Goal: Transaction & Acquisition: Purchase product/service

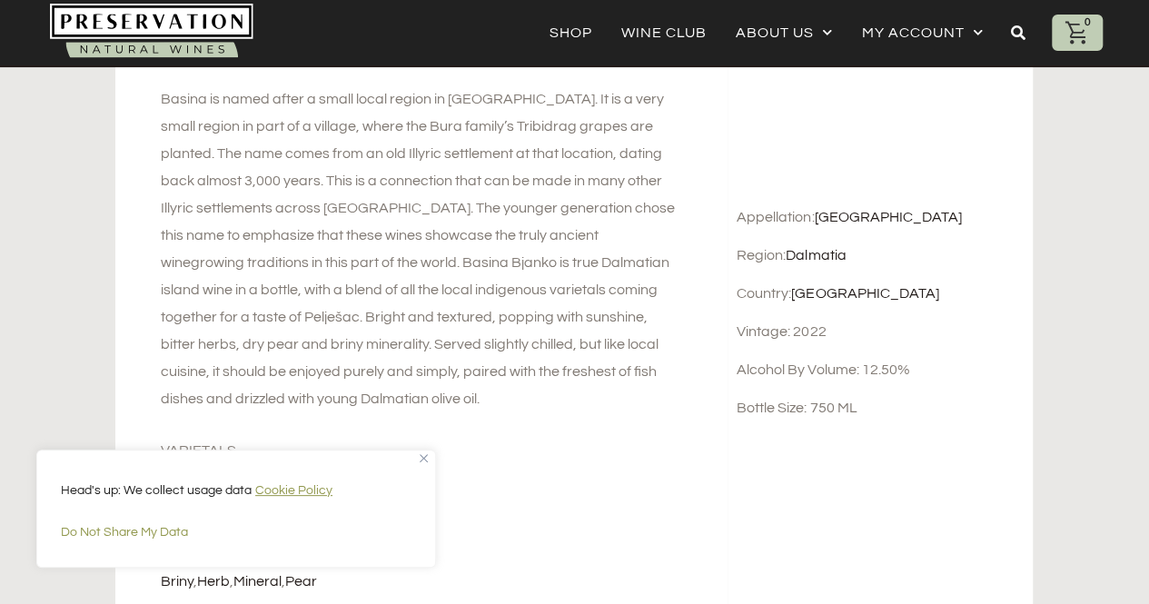
scroll to position [809, 0]
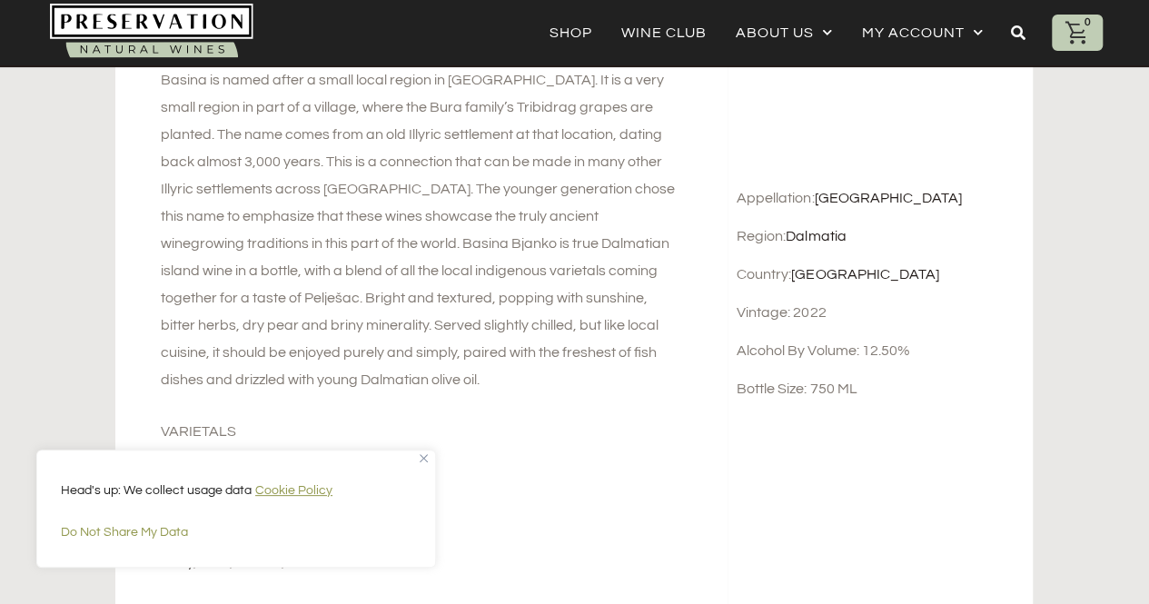
scroll to position [829, 0]
click at [417, 460] on div "Head's up: We collect usage data Cookie Policy Do Not Share My Data" at bounding box center [236, 509] width 400 height 118
click at [417, 454] on div "Head's up: We collect usage data Cookie Policy Do Not Share My Data" at bounding box center [236, 509] width 400 height 118
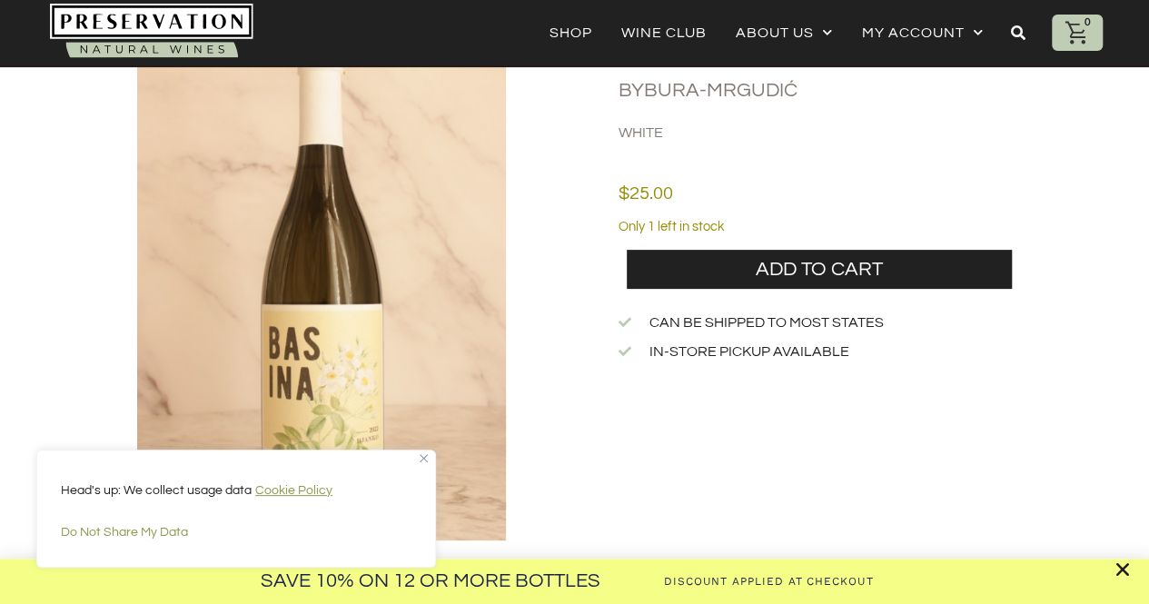
scroll to position [0, 0]
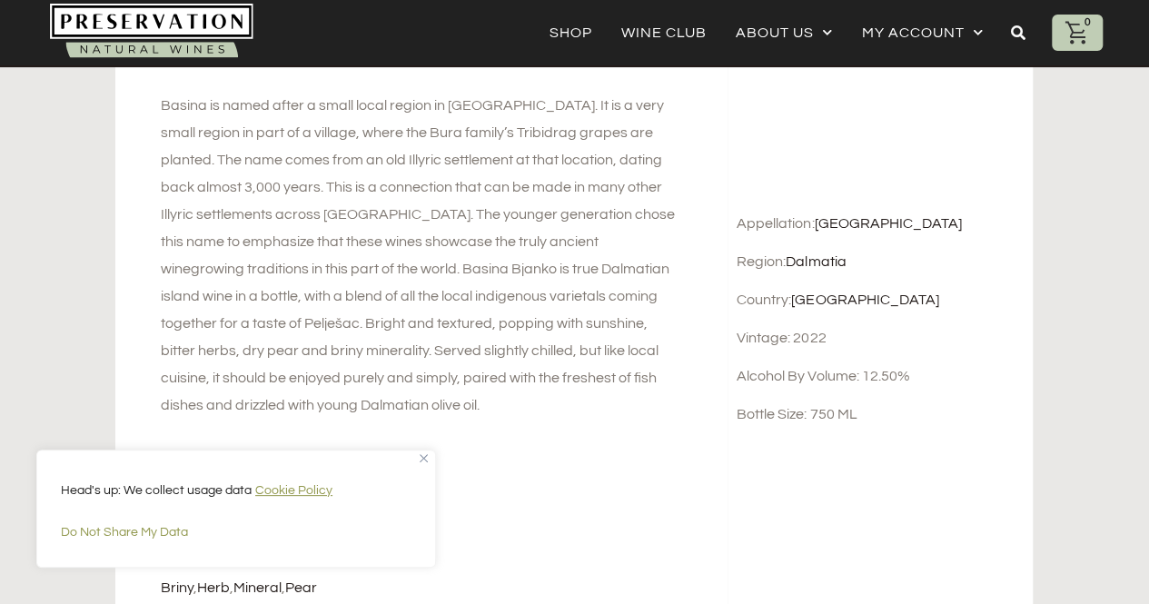
scroll to position [799, 0]
